Goal: Find specific page/section: Find specific page/section

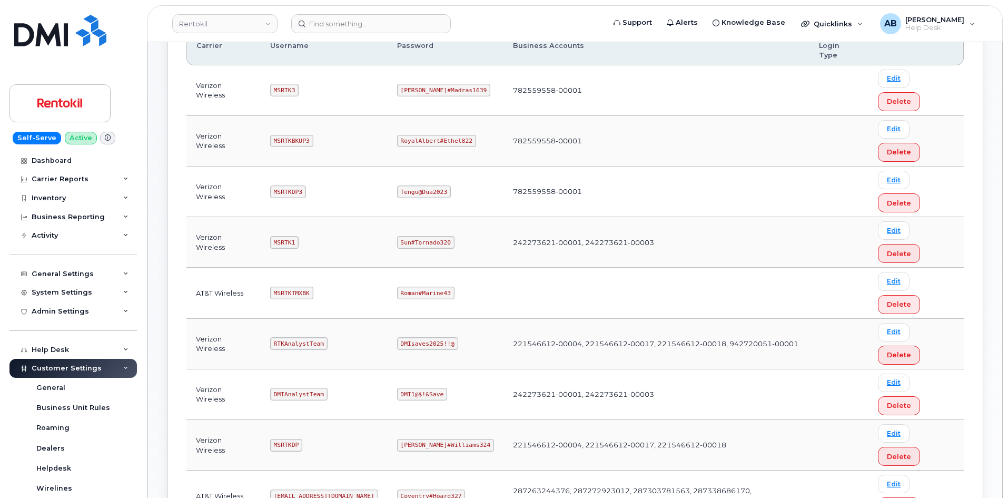
scroll to position [105, 0]
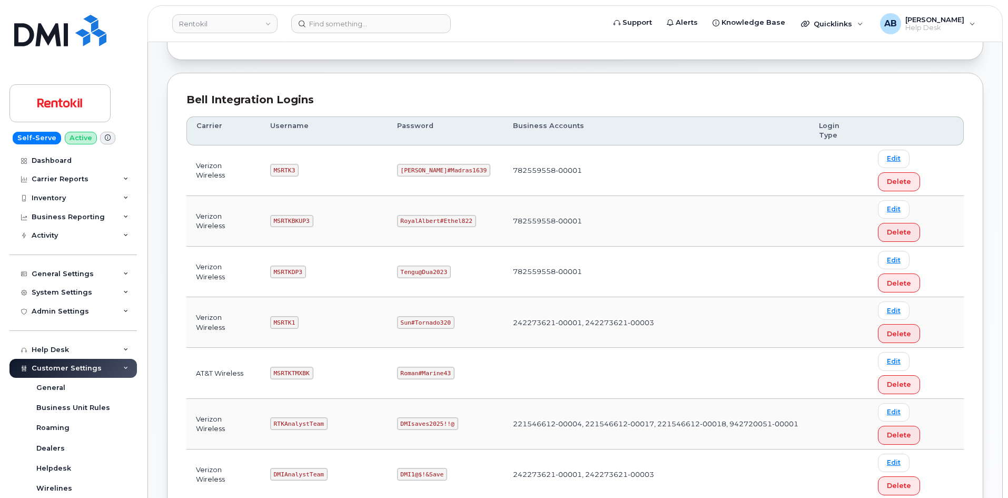
click at [291, 265] on code "MSRTKDP3" at bounding box center [288, 271] width 36 height 13
click at [293, 246] on td "MSRTKDP3" at bounding box center [324, 271] width 127 height 51
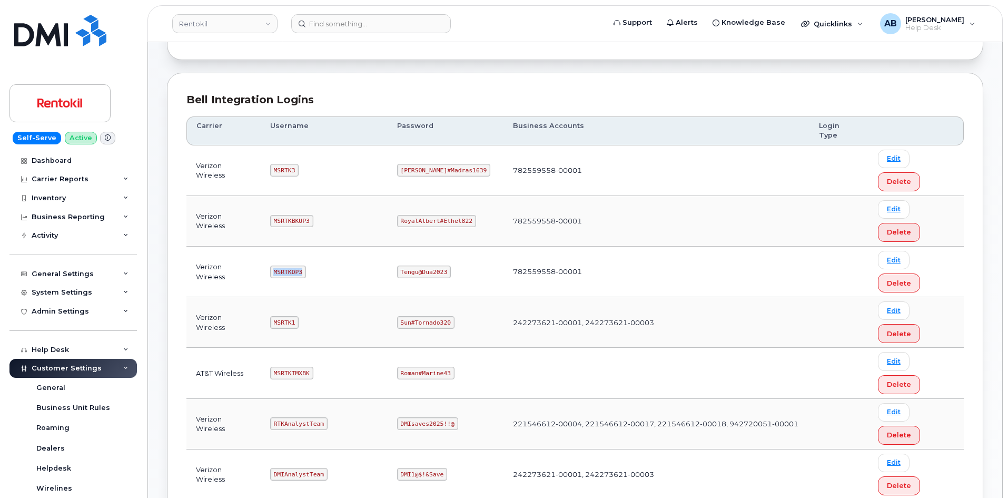
click at [293, 246] on td "MSRTKDP3" at bounding box center [324, 271] width 127 height 51
copy code "MSRTKDP3"
click at [423, 265] on code "Tengu@Dua2023" at bounding box center [424, 271] width 54 height 13
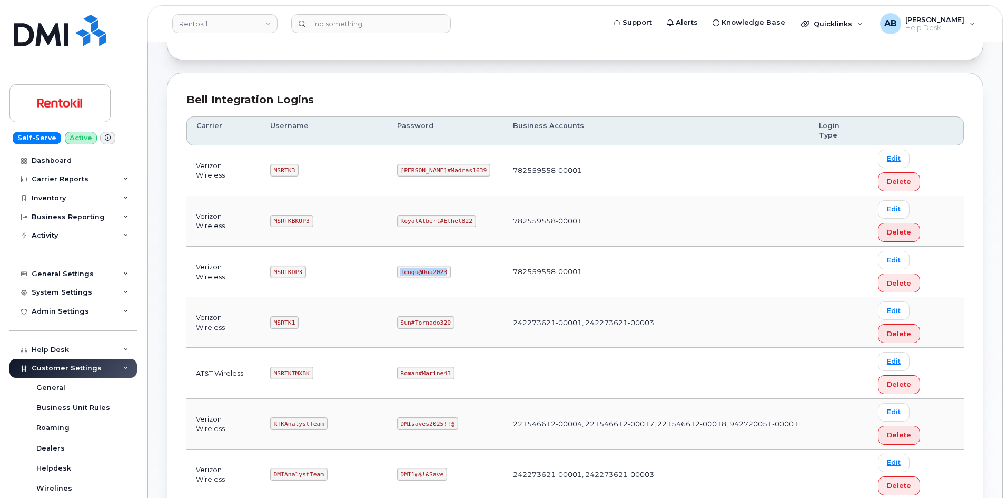
copy code "Tengu@Dua2023"
click at [334, 246] on td "MSRTKDP3" at bounding box center [324, 271] width 127 height 51
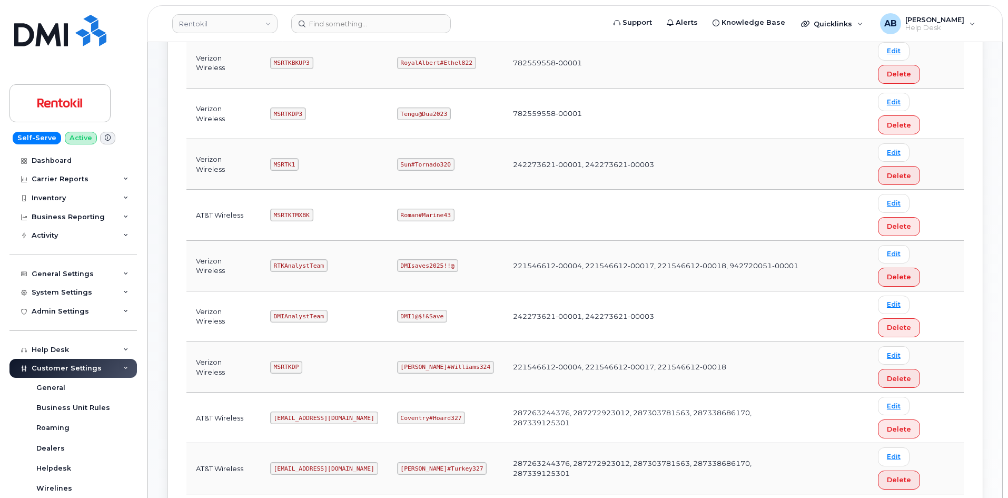
scroll to position [211, 0]
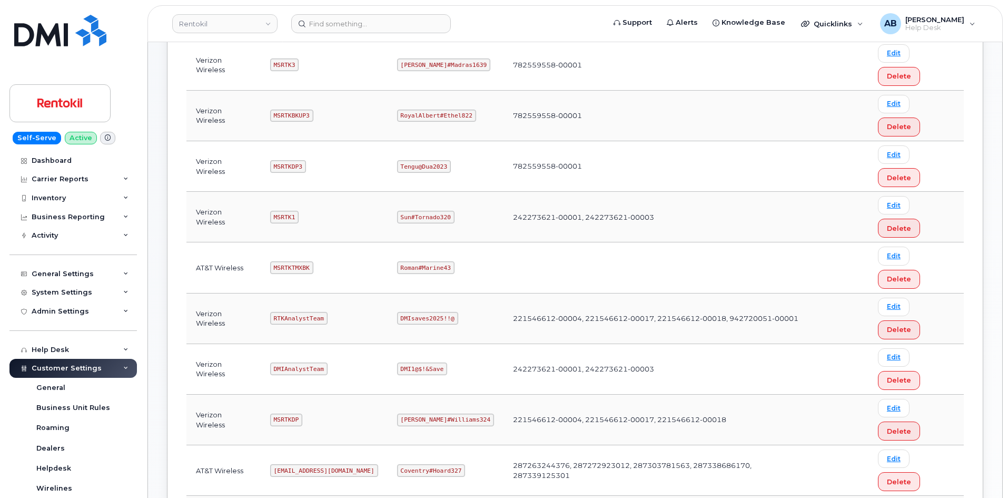
click at [318, 464] on code "[EMAIL_ADDRESS][DOMAIN_NAME]" at bounding box center [324, 470] width 108 height 13
click at [365, 394] on td "MSRTKDP" at bounding box center [324, 419] width 127 height 51
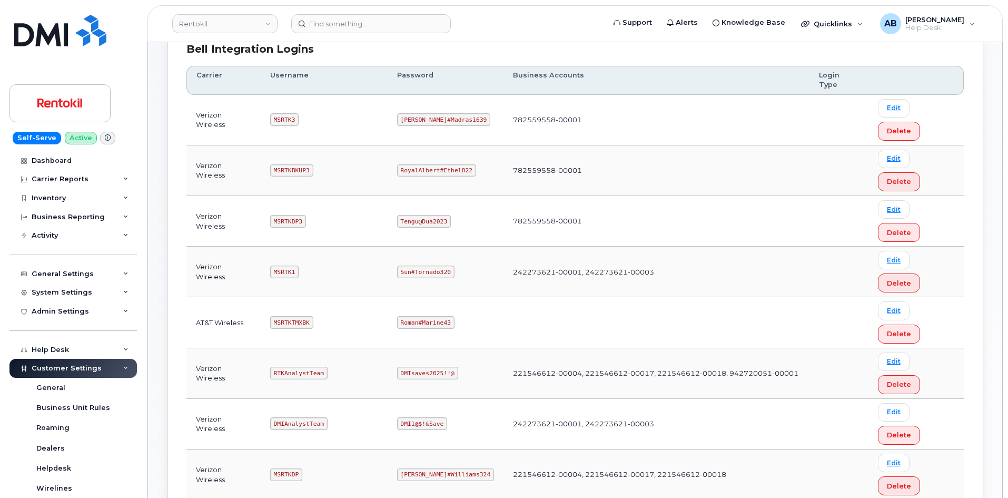
click at [289, 468] on code "MSRTKDP" at bounding box center [286, 474] width 32 height 13
copy code "MSRTKDP"
click at [422, 468] on code "[PERSON_NAME]#Williams324" at bounding box center [445, 474] width 97 height 13
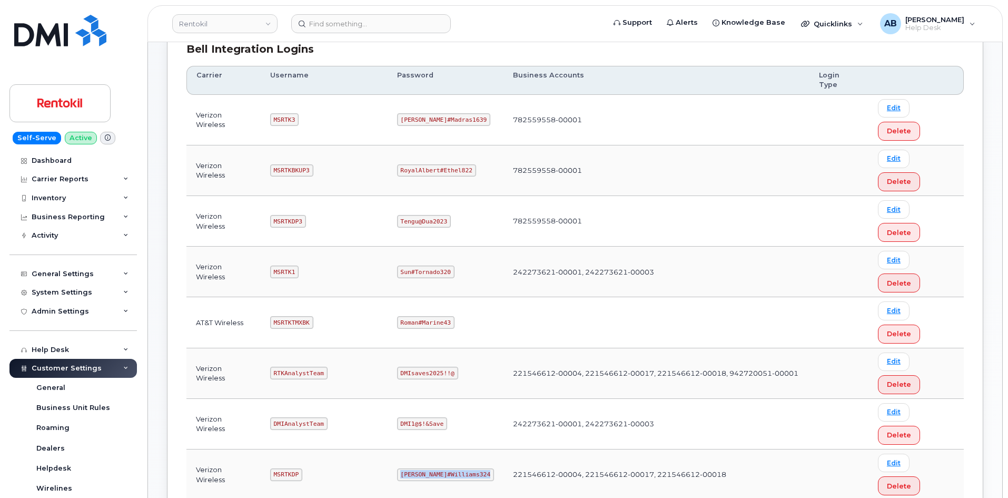
click at [422, 468] on code "[PERSON_NAME]#Williams324" at bounding box center [445, 474] width 97 height 13
copy code "[PERSON_NAME]#Williams324"
click at [369, 297] on td "MSRTKTMXBK" at bounding box center [324, 322] width 127 height 51
click at [306, 417] on code "DMIAnalystTeam" at bounding box center [298, 423] width 57 height 13
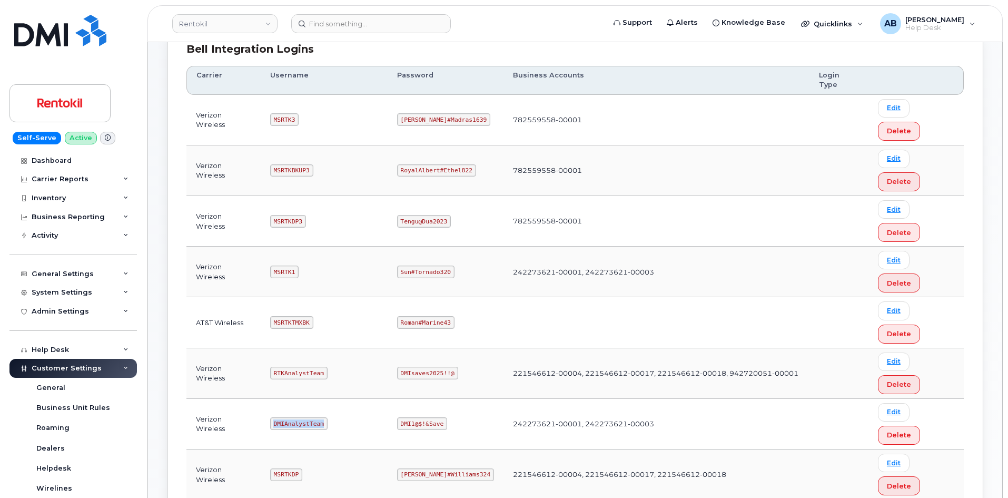
click at [306, 417] on code "DMIAnalystTeam" at bounding box center [298, 423] width 57 height 13
copy code "DMIAnalystTeam"
click at [422, 417] on code "DMI1@$!&Save" at bounding box center [422, 423] width 50 height 13
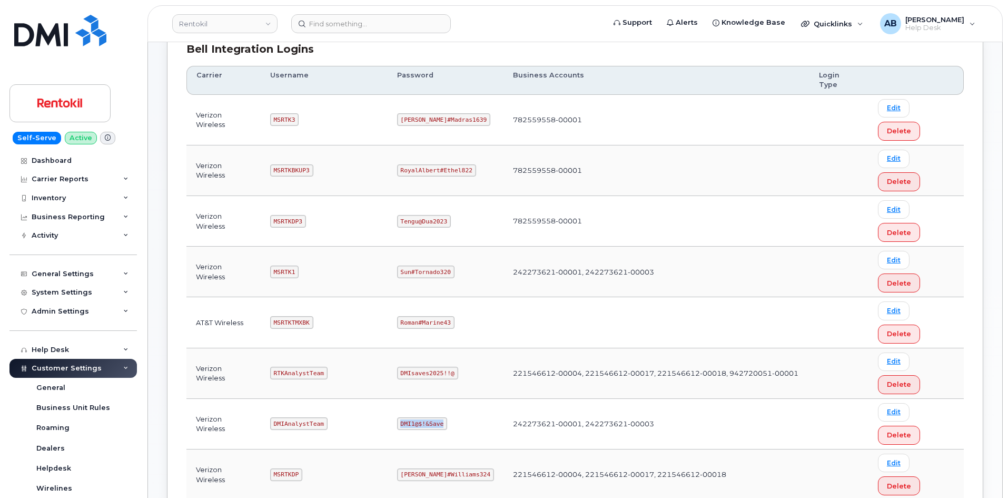
copy code "DMI1@$!&Save"
click at [503, 145] on td "782559558-00001" at bounding box center [656, 170] width 306 height 51
click at [285, 265] on code "MSRTK1" at bounding box center [284, 271] width 28 height 13
click at [284, 265] on code "MSRTK1" at bounding box center [284, 271] width 28 height 13
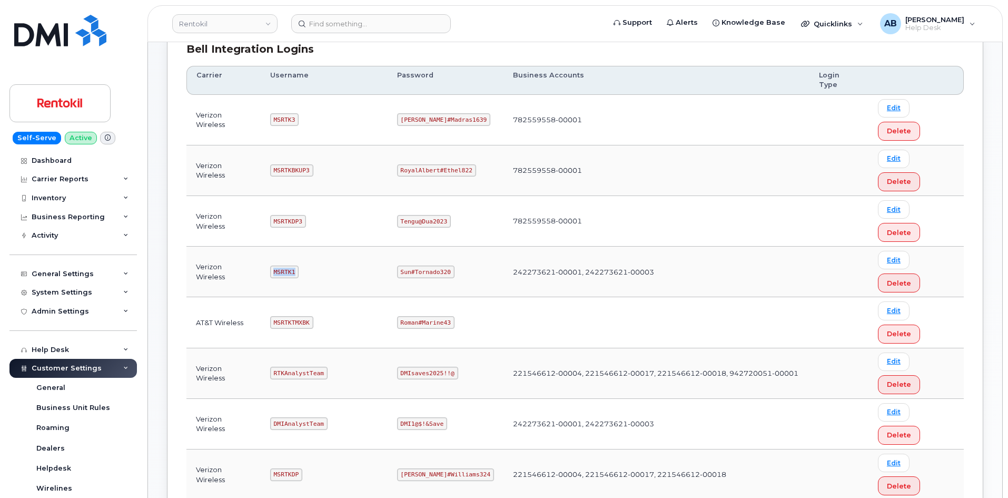
copy code "MSRTK1"
click at [443, 265] on code "Sun#Tornado320" at bounding box center [425, 271] width 57 height 13
click at [442, 265] on code "Sun#Tornado320" at bounding box center [425, 271] width 57 height 13
copy code "Sun#Tornado320"
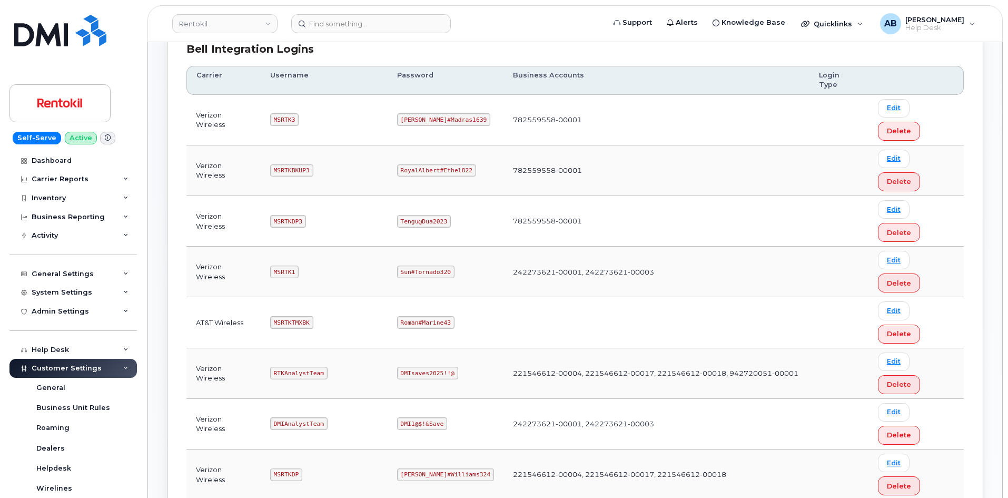
drag, startPoint x: 533, startPoint y: 28, endPoint x: 500, endPoint y: 2, distance: 42.0
click at [524, 19] on form at bounding box center [444, 23] width 306 height 19
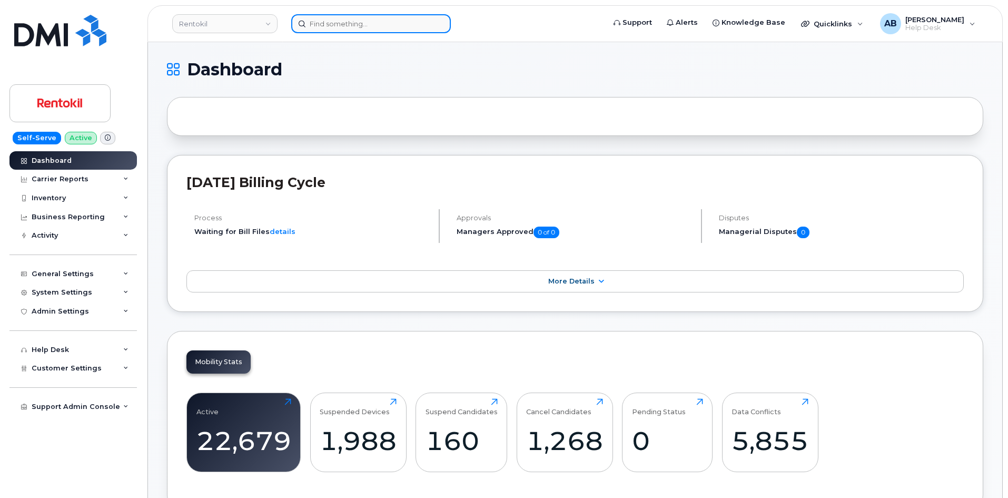
click at [334, 27] on input at bounding box center [371, 23] width 160 height 19
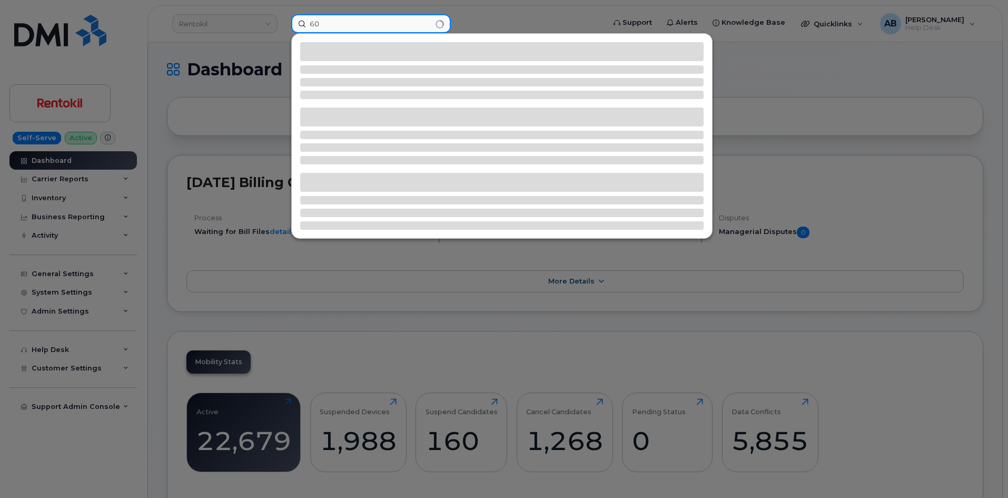
type input "6"
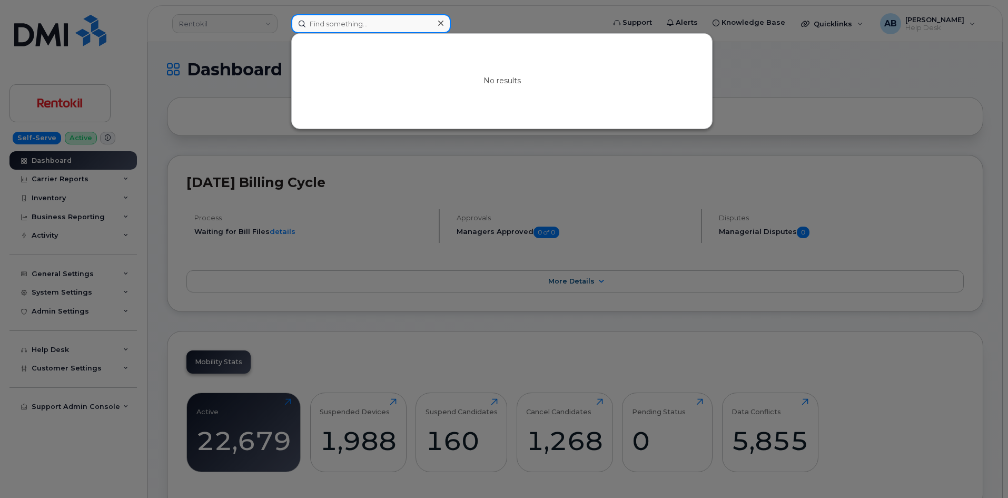
click at [333, 27] on input at bounding box center [371, 23] width 160 height 19
paste input "603-933-5397"
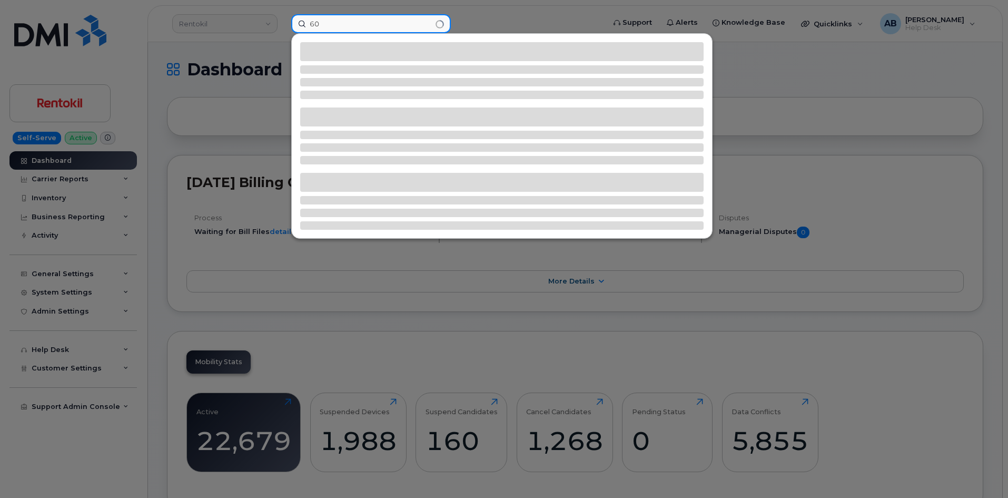
type input "6"
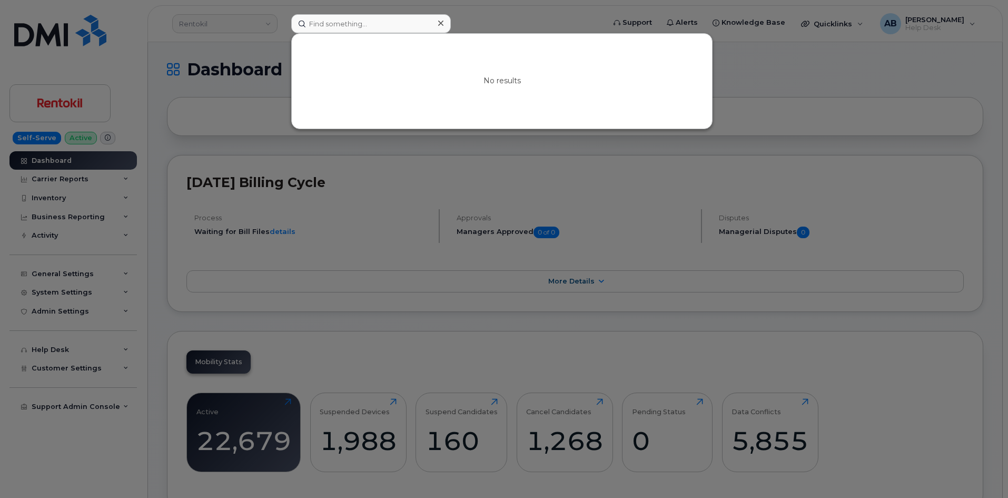
click at [245, 82] on div at bounding box center [504, 249] width 1008 height 498
click at [374, 27] on input at bounding box center [371, 23] width 160 height 19
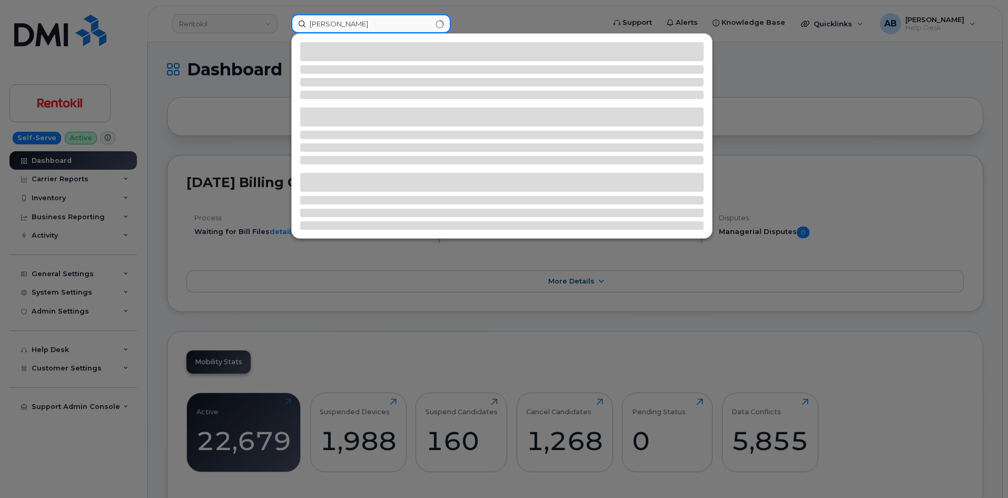
type input "dean brewer"
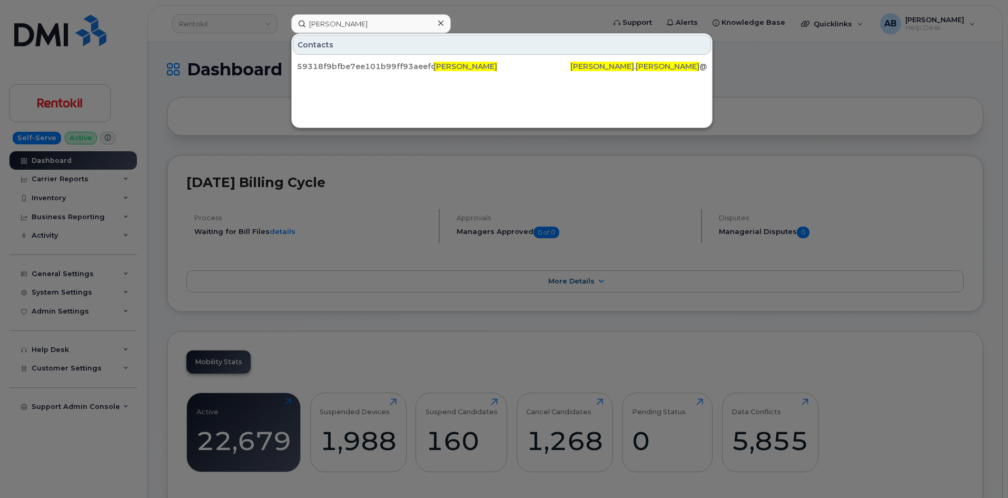
click at [496, 17] on div at bounding box center [504, 249] width 1008 height 498
drag, startPoint x: 369, startPoint y: 25, endPoint x: 382, endPoint y: 25, distance: 13.2
click at [382, 25] on input "dean brewer" at bounding box center [371, 23] width 160 height 19
click at [383, 25] on input "dean brewer" at bounding box center [371, 23] width 160 height 19
drag, startPoint x: 383, startPoint y: 25, endPoint x: 247, endPoint y: 27, distance: 135.9
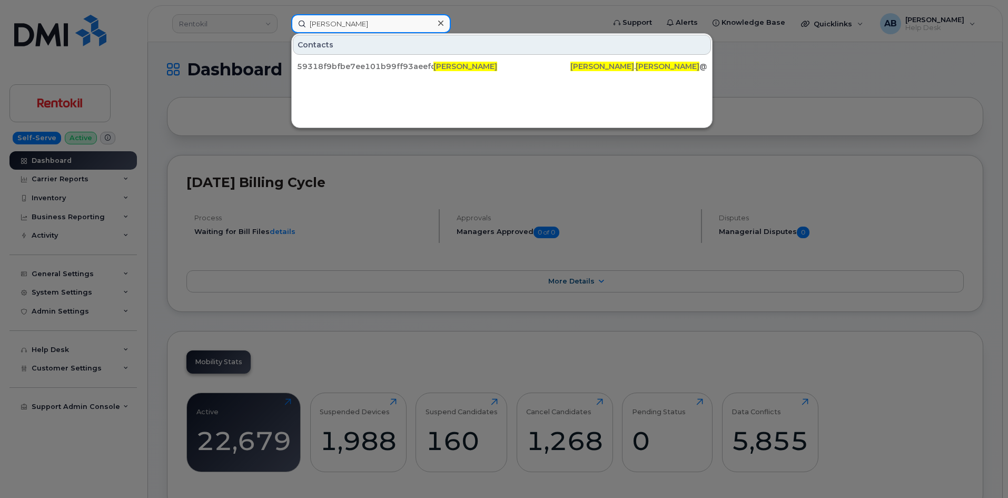
click at [283, 27] on div "dean brewer Contacts 59318f9bfbe7ee101b99ff93aeefdc2f Dean Brewer dean . brewer…" at bounding box center [444, 23] width 323 height 19
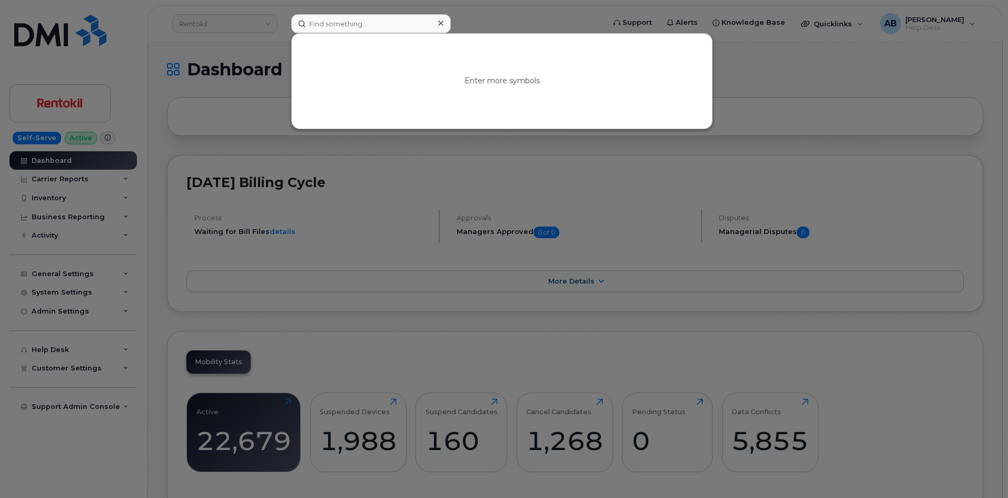
click at [477, 17] on div at bounding box center [504, 249] width 1008 height 498
